Goal: Task Accomplishment & Management: Complete application form

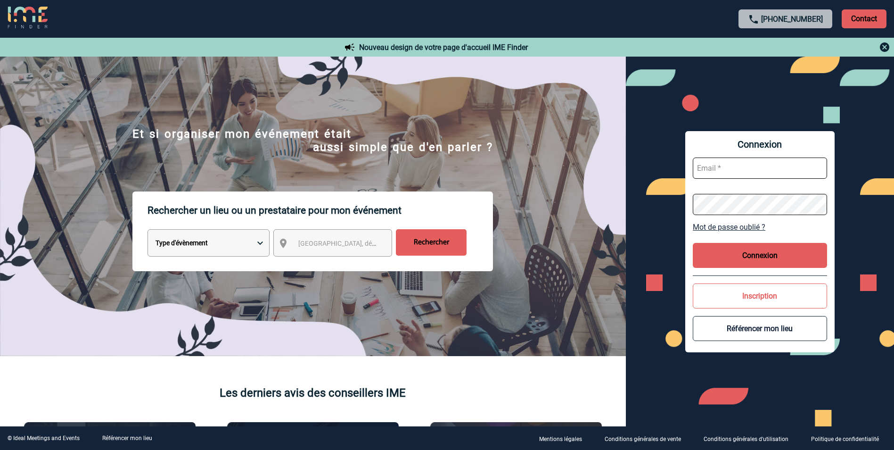
type input "elise.drapier@abeille-assurances.fr"
click at [746, 256] on button "Connexion" at bounding box center [760, 255] width 134 height 25
type input "elise.drapier@abeille-assurances.fr"
click at [723, 250] on button "Connexion" at bounding box center [760, 255] width 134 height 25
type input "[PERSON_NAME][EMAIL_ADDRESS][DOMAIN_NAME]"
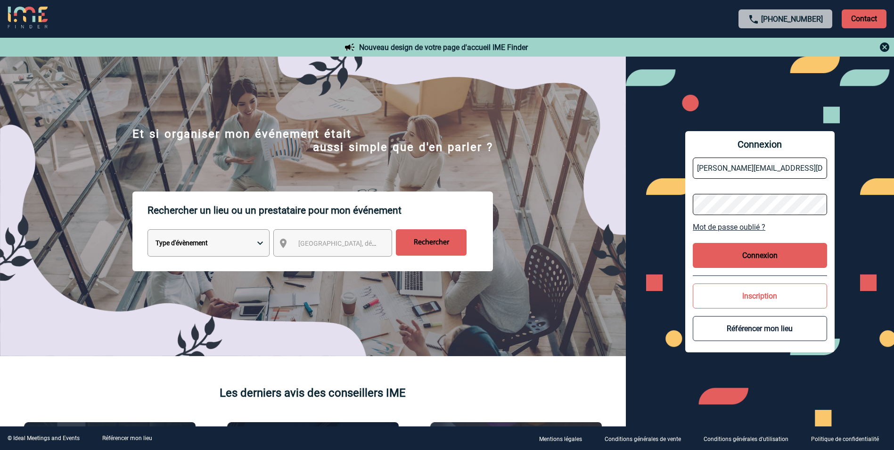
click at [772, 240] on div "Connexion elise.drapier@abeille-assurances.fr Mot de passe oublié ? Connexion I…" at bounding box center [759, 241] width 149 height 221
click at [779, 262] on button "Connexion" at bounding box center [760, 255] width 134 height 25
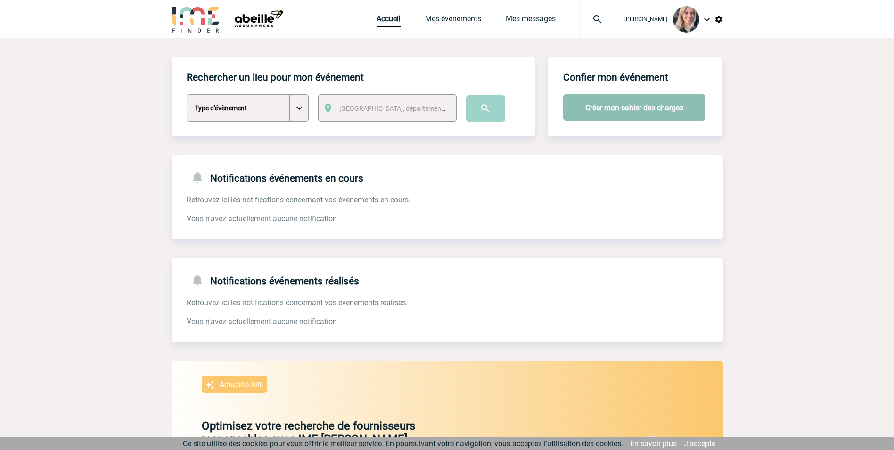
click at [612, 108] on button "Créer mon cahier des charges" at bounding box center [634, 107] width 142 height 26
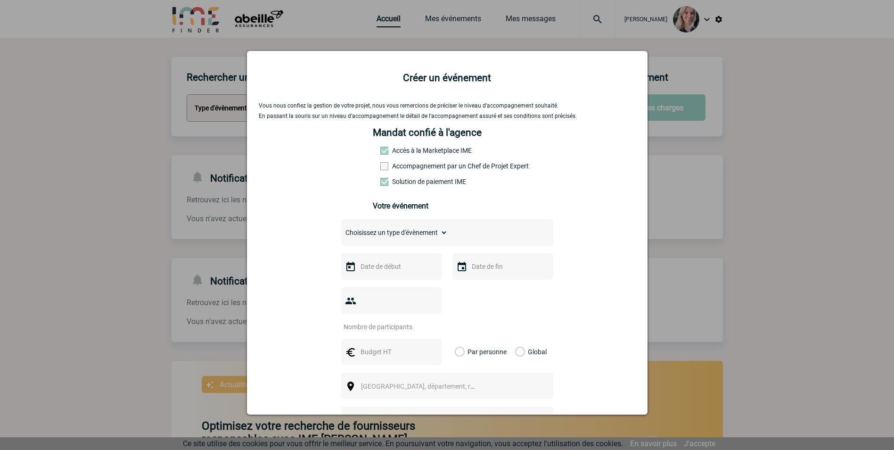
click at [427, 239] on select "Choisissez un type d'évènement Séminaire avec nuitée Séminaire sans nuitée Repa…" at bounding box center [394, 232] width 107 height 13
select select "2"
click at [341, 228] on select "Choisissez un type d'évènement Séminaire avec nuitée Séminaire sans nuitée Repa…" at bounding box center [394, 232] width 107 height 13
click at [408, 268] on input "text" at bounding box center [390, 266] width 65 height 12
click at [476, 283] on span "Suivant" at bounding box center [477, 285] width 8 height 8
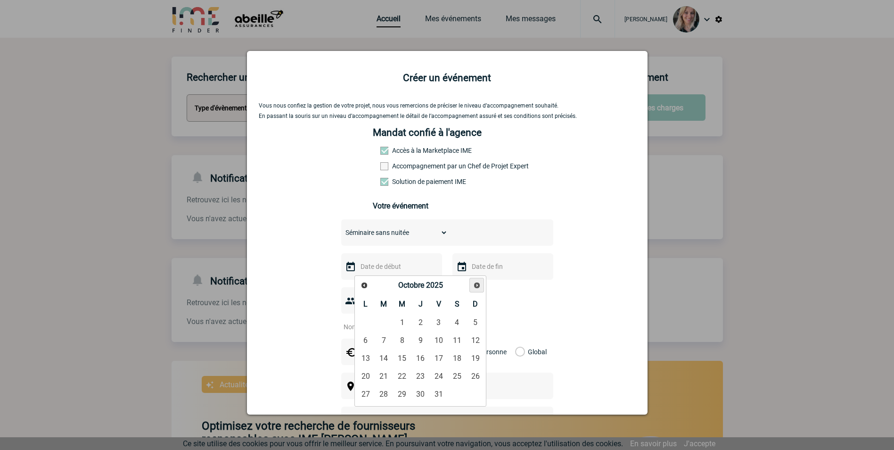
click at [476, 283] on span "Suivant" at bounding box center [477, 285] width 8 height 8
click at [415, 360] on link "13" at bounding box center [420, 358] width 17 height 17
type input "13-11-2025"
click at [480, 260] on div at bounding box center [502, 266] width 101 height 26
click at [489, 276] on div at bounding box center [502, 266] width 101 height 26
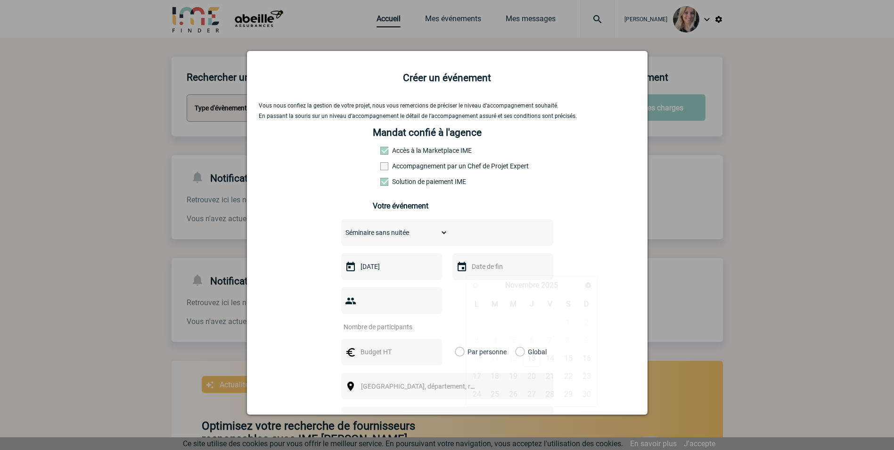
click at [488, 272] on input "text" at bounding box center [501, 266] width 65 height 12
click at [547, 353] on link "14" at bounding box center [550, 358] width 17 height 17
type input "14-11-2025"
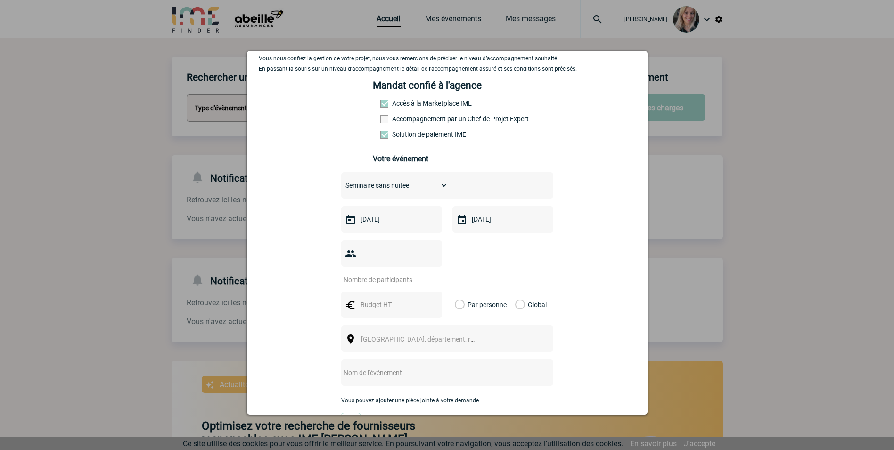
click at [385, 273] on input "number" at bounding box center [385, 279] width 89 height 12
type input "18"
click at [406, 298] on input "text" at bounding box center [390, 304] width 65 height 12
click at [465, 291] on label "Par personne" at bounding box center [460, 304] width 10 height 26
click at [0, 0] on input "Par personne" at bounding box center [0, 0] width 0 height 0
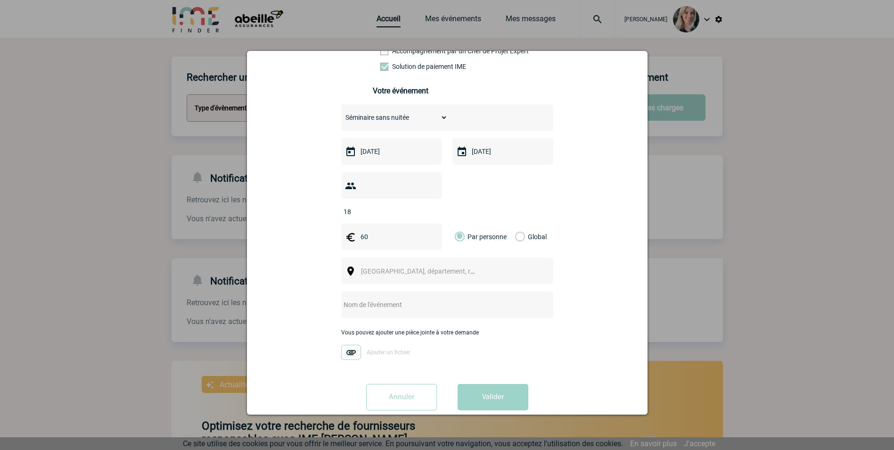
scroll to position [117, 0]
click at [377, 229] on input "60" at bounding box center [390, 235] width 65 height 12
type input "65"
click at [589, 255] on div "Vous nous confiez la gestion de votre projet, nous vous remercions de préciser …" at bounding box center [447, 200] width 377 height 430
click at [401, 265] on span "Ville, département, région..." at bounding box center [426, 269] width 131 height 8
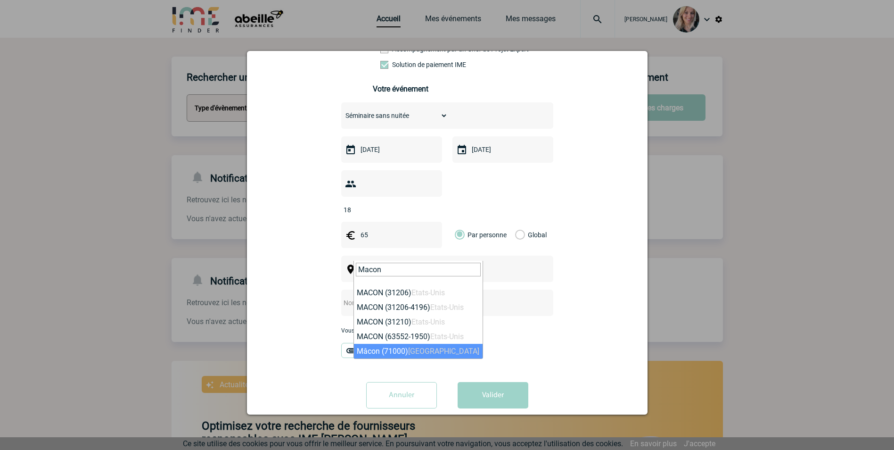
type input "Macon"
select select "8932"
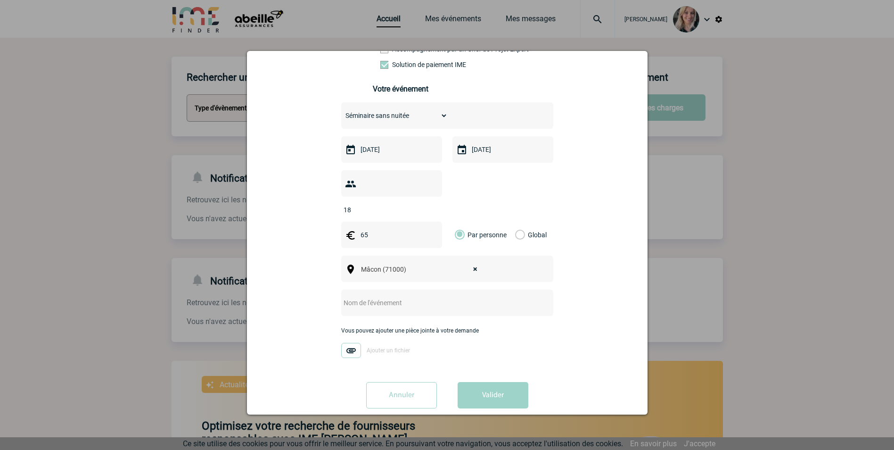
click at [407, 296] on input "text" at bounding box center [434, 302] width 187 height 12
type input "Ecole de vente - Collabs"
click at [496, 382] on button "Valider" at bounding box center [493, 395] width 71 height 26
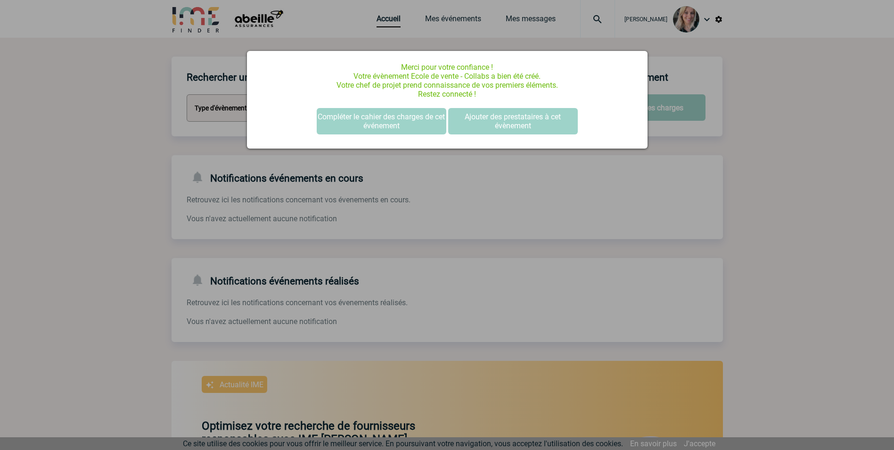
scroll to position [0, 0]
click at [394, 117] on button "Compléter le cahier des charges de cet événement" at bounding box center [382, 121] width 130 height 26
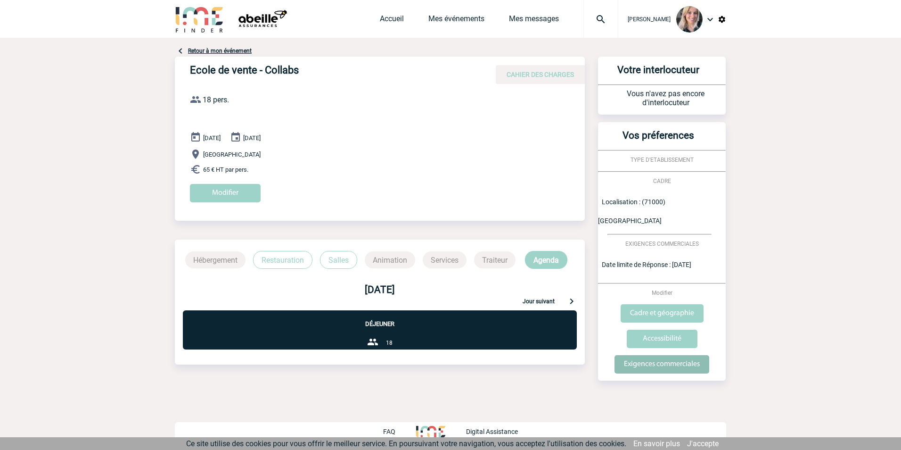
click at [671, 355] on input "Exigences commerciales" at bounding box center [662, 364] width 95 height 18
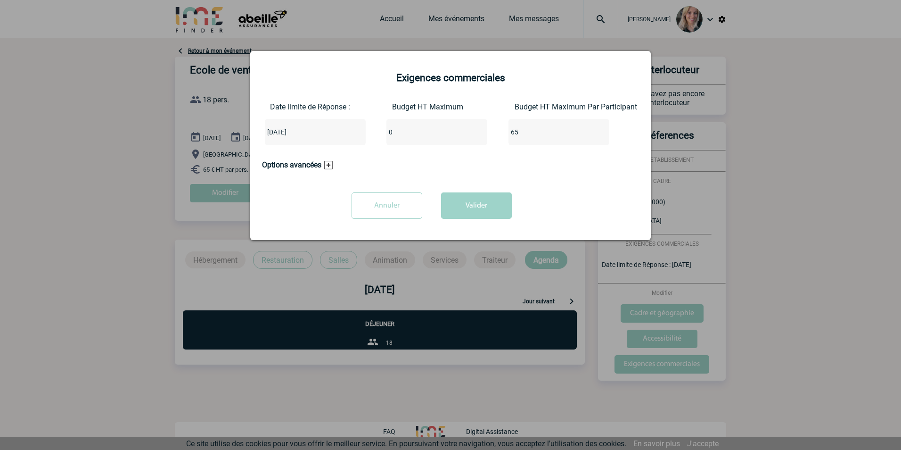
click at [386, 198] on input "Annuler" at bounding box center [387, 205] width 71 height 26
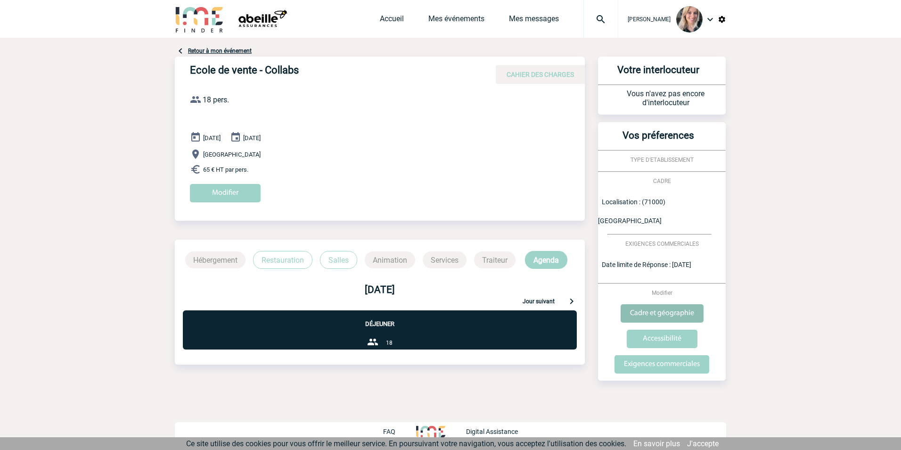
click at [674, 304] on input "Cadre et géographie" at bounding box center [662, 313] width 83 height 18
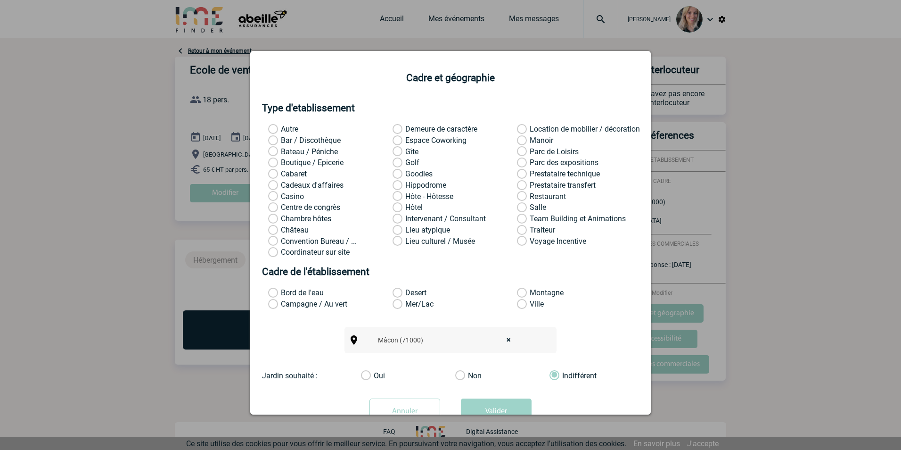
click at [412, 411] on input "Annuler" at bounding box center [405, 411] width 71 height 26
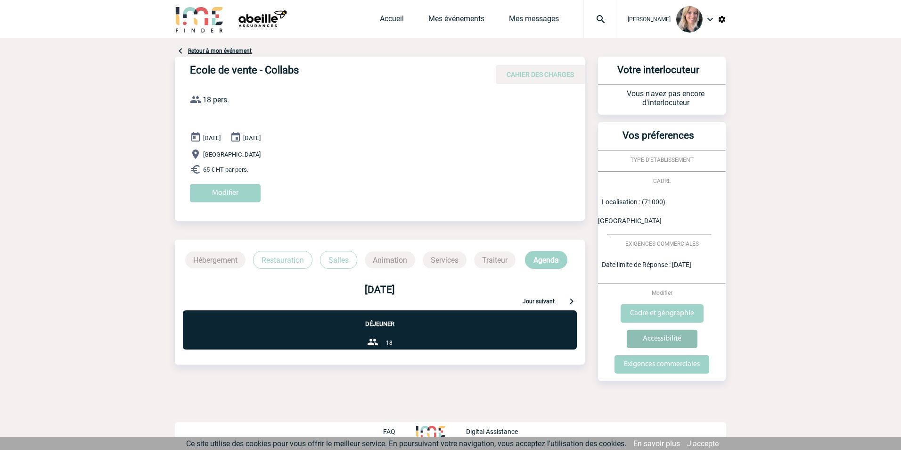
click at [674, 329] on input "Accessibilité" at bounding box center [662, 338] width 71 height 18
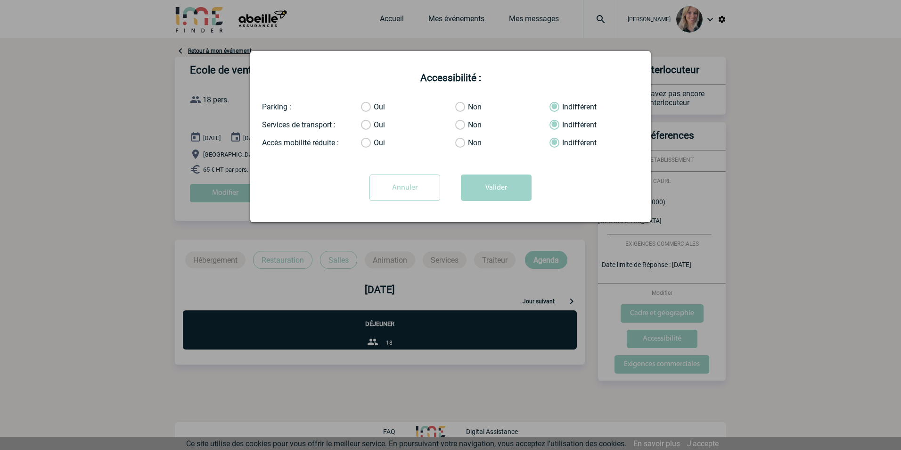
click at [367, 191] on div "Annuler Valider" at bounding box center [450, 190] width 377 height 33
click at [400, 197] on input "Annuler" at bounding box center [405, 187] width 71 height 26
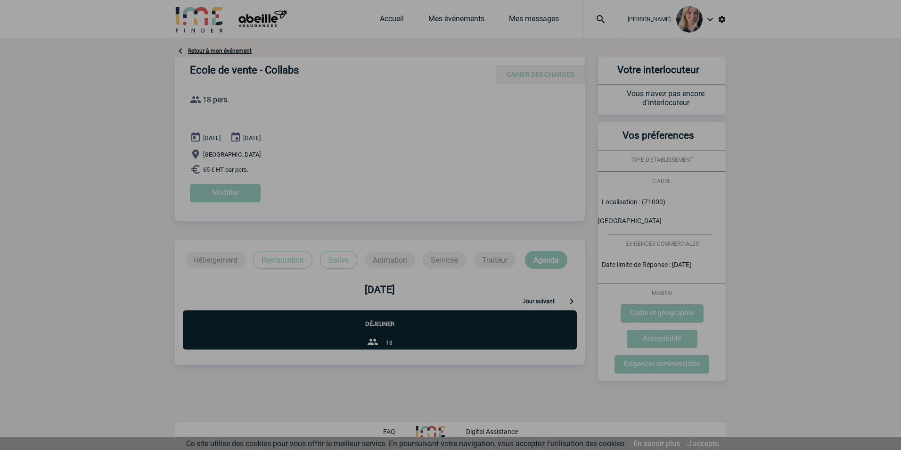
click at [229, 187] on div at bounding box center [450, 225] width 901 height 450
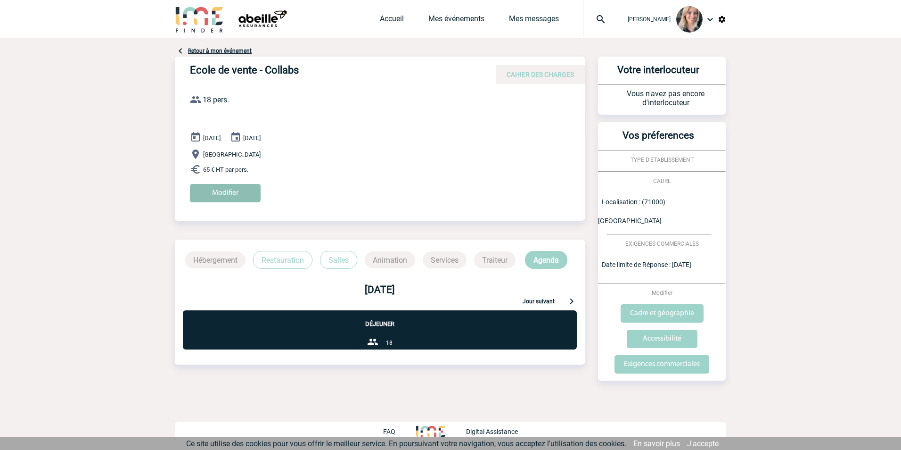
click at [233, 195] on input "Modifier" at bounding box center [225, 193] width 71 height 18
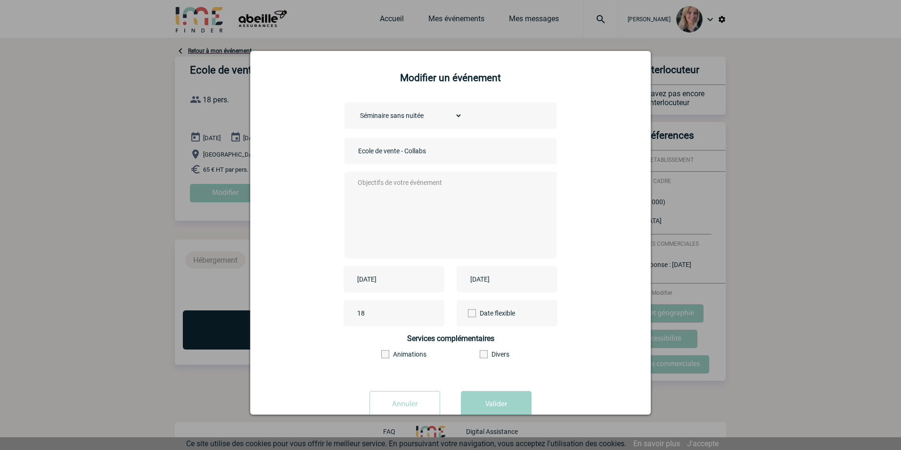
click at [418, 212] on textarea at bounding box center [448, 213] width 186 height 75
click at [400, 183] on textarea at bounding box center [448, 213] width 186 height 75
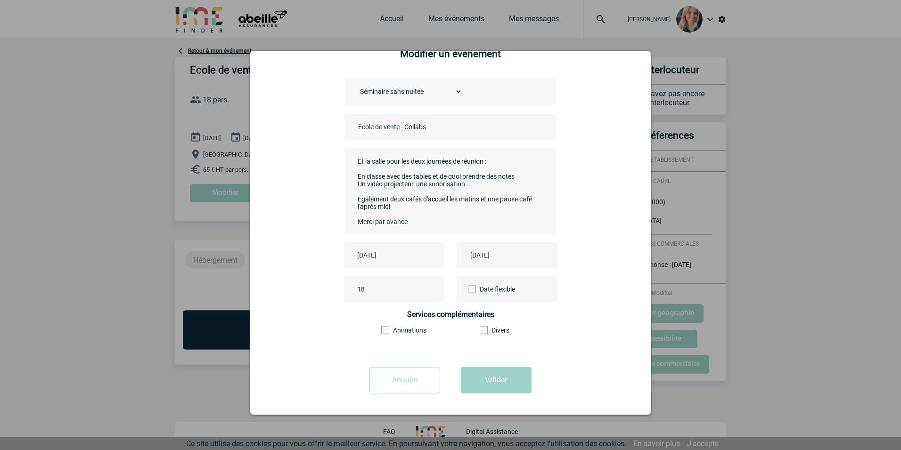
scroll to position [87, 0]
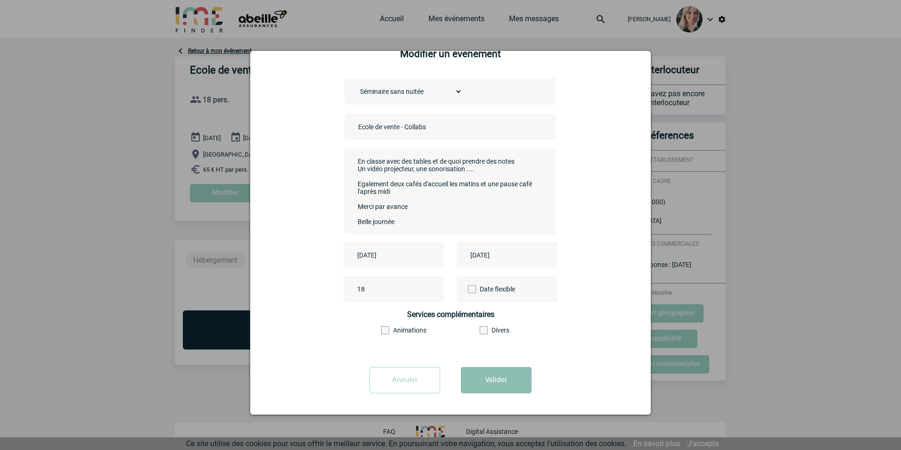
type textarea "Bonjour, Nous souhaitons réserver un lieu pour deux journées d'études sans nuit…"
click at [497, 380] on button "Valider" at bounding box center [496, 380] width 71 height 26
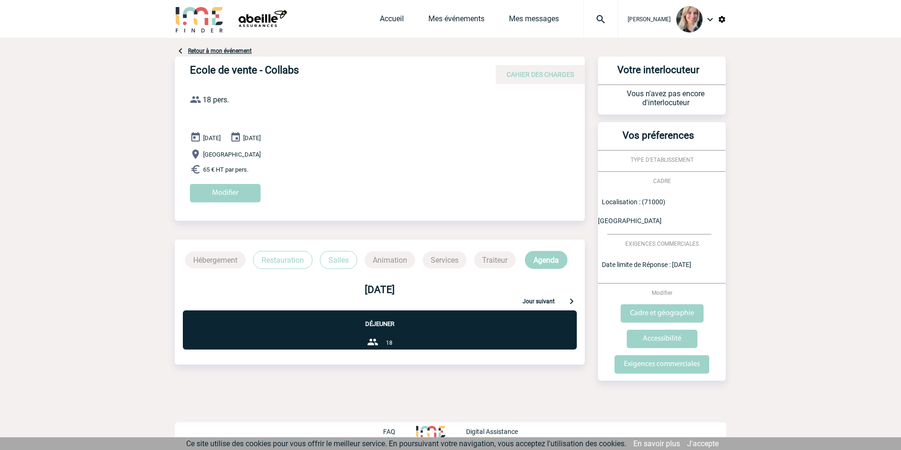
click at [589, 382] on div "Retour à mon événement Ecole de vente - Collabs CAHIER DES CHARGES Ecole de ven…" at bounding box center [450, 232] width 551 height 388
click at [698, 442] on link "J'accepte" at bounding box center [703, 443] width 32 height 9
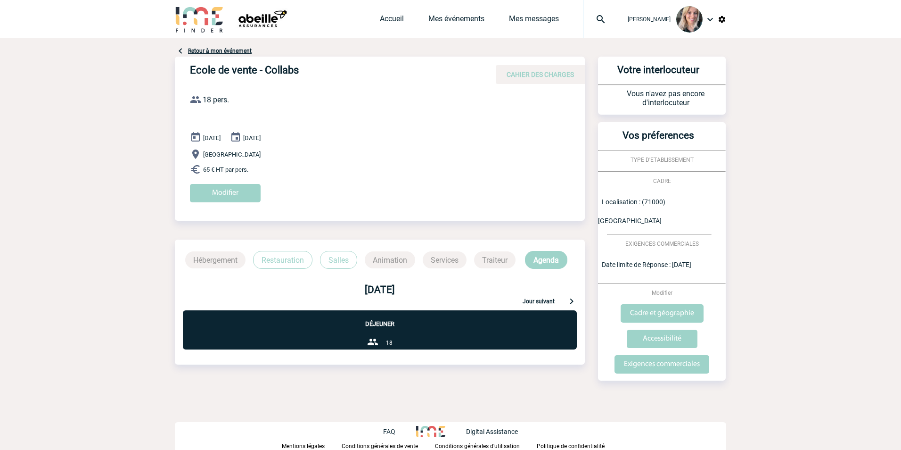
click at [91, 287] on body "[PERSON_NAME] Accueil Mes événements 0" at bounding box center [450, 225] width 901 height 450
drag, startPoint x: 48, startPoint y: 191, endPoint x: 45, endPoint y: 186, distance: 5.7
click at [45, 187] on body "[PERSON_NAME] Accueil Mes événements 0" at bounding box center [450, 225] width 901 height 450
click at [559, 405] on div "Retour à mon événement Ecole de vente - Collabs CAHIER DES CHARGES Ecole de ven…" at bounding box center [450, 232] width 551 height 388
click at [772, 402] on body "[PERSON_NAME] Accueil Mes événements 0" at bounding box center [450, 225] width 901 height 450
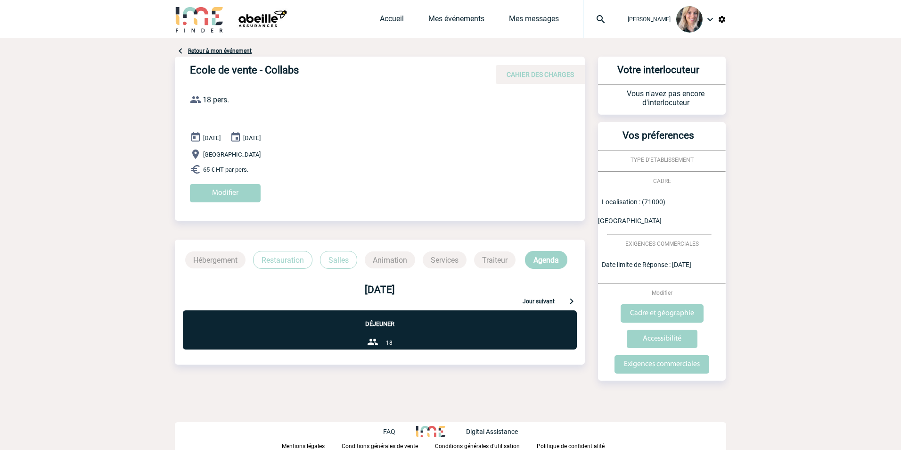
click at [164, 235] on body "[PERSON_NAME] Accueil Mes événements 0" at bounding box center [450, 225] width 901 height 450
click at [137, 235] on body "[PERSON_NAME] Accueil Mes événements 0" at bounding box center [450, 225] width 901 height 450
click at [135, 237] on body "[PERSON_NAME] Accueil Mes événements 0" at bounding box center [450, 225] width 901 height 450
drag, startPoint x: 135, startPoint y: 237, endPoint x: 126, endPoint y: 165, distance: 72.3
click at [126, 165] on body "[PERSON_NAME] Accueil Mes événements 0" at bounding box center [450, 225] width 901 height 450
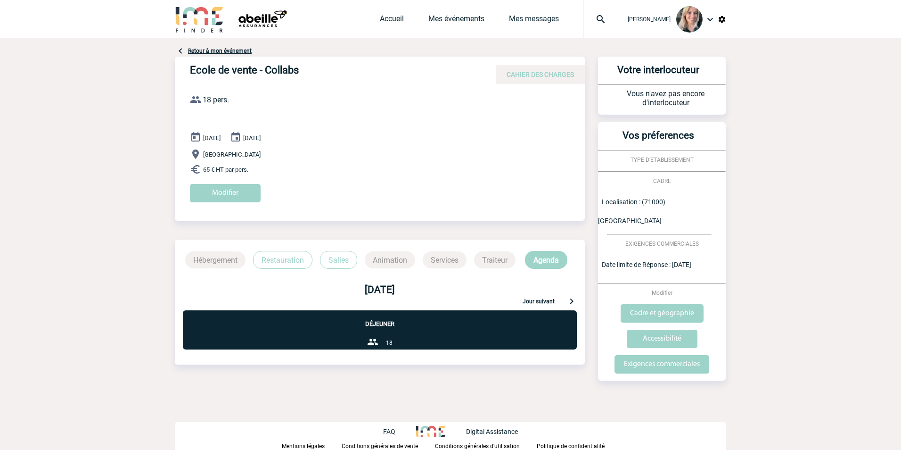
click at [206, 375] on div "Ecole de vente - Collabs CAHIER DES CHARGES Ecole de vente - Collabs du [DATE] …" at bounding box center [380, 220] width 410 height 327
click at [138, 209] on body "[PERSON_NAME] Accueil Mes événements 0" at bounding box center [450, 225] width 901 height 450
click at [118, 215] on body "[PERSON_NAME] Accueil Mes événements 0" at bounding box center [450, 225] width 901 height 450
click at [239, 194] on input "Modifier" at bounding box center [225, 193] width 71 height 18
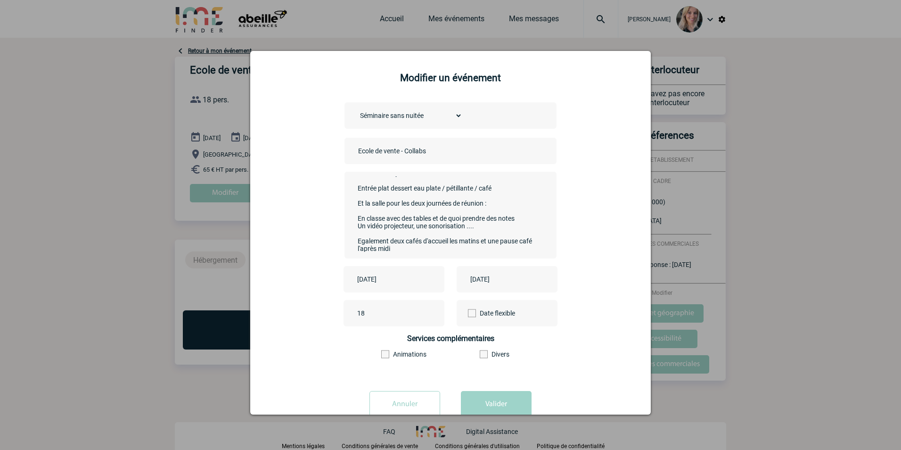
scroll to position [90, 0]
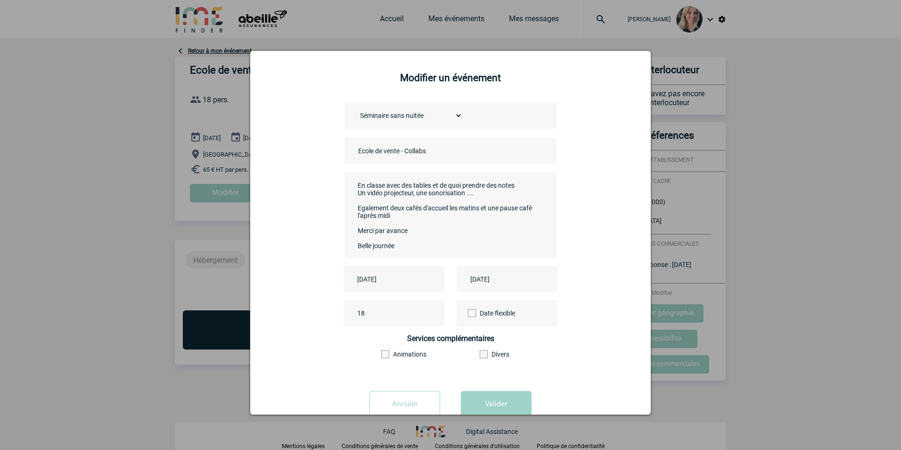
click at [418, 395] on input "Annuler" at bounding box center [405, 404] width 71 height 26
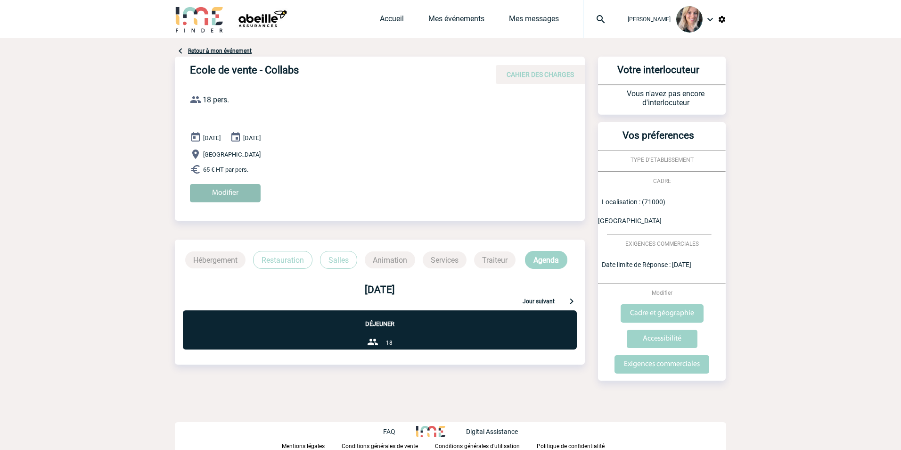
click at [240, 191] on input "Modifier" at bounding box center [225, 193] width 71 height 18
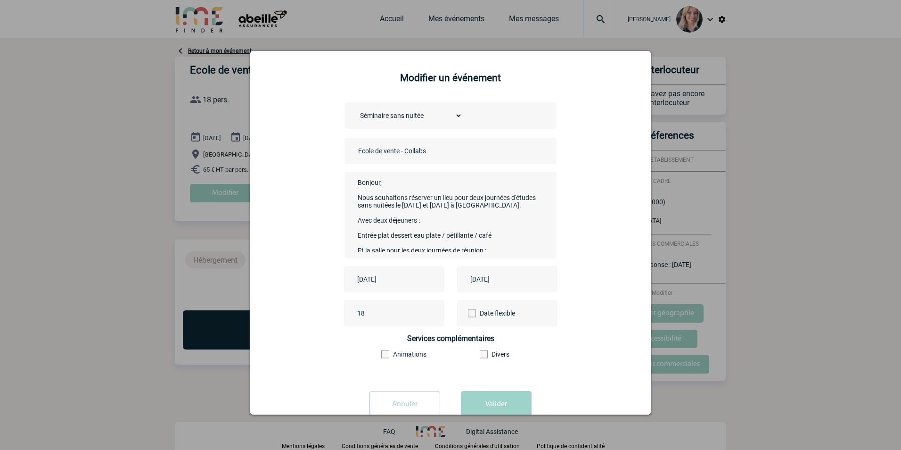
click at [417, 396] on input "Annuler" at bounding box center [405, 404] width 71 height 26
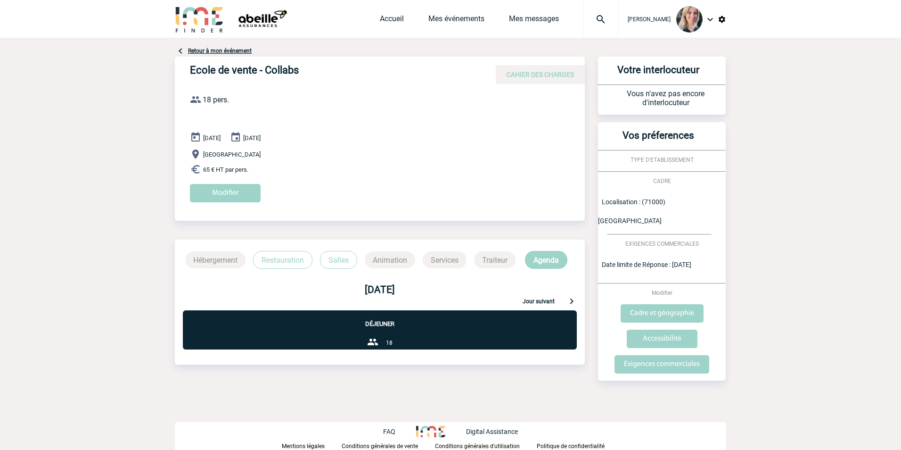
click at [71, 290] on body "[PERSON_NAME] Accueil Mes événements 0" at bounding box center [450, 225] width 901 height 450
